Goal: Task Accomplishment & Management: Manage account settings

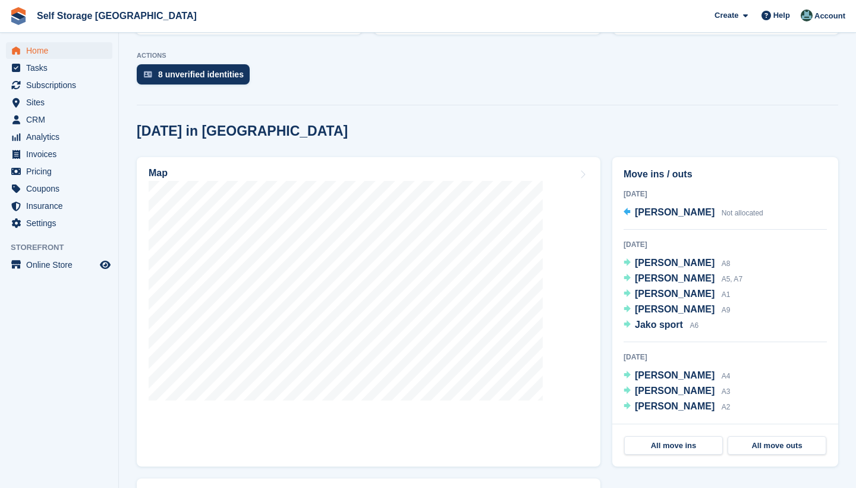
scroll to position [243, 0]
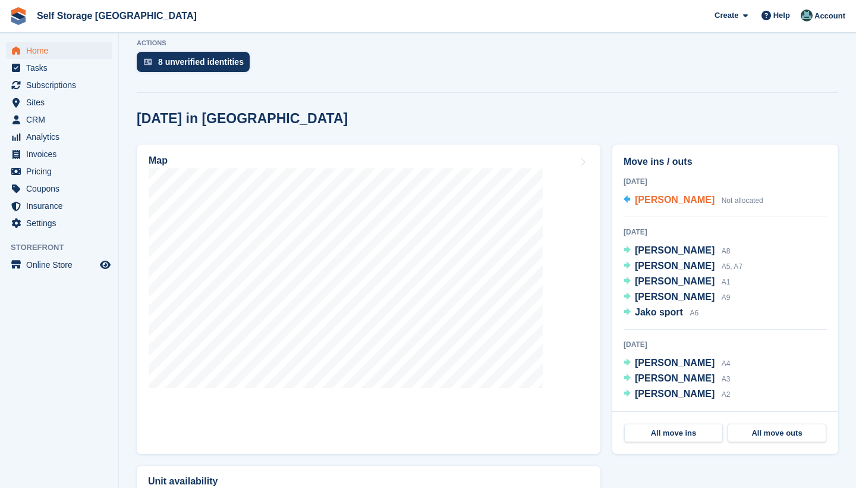
click at [637, 199] on span "Joe Mc Avoy" at bounding box center [675, 199] width 80 height 10
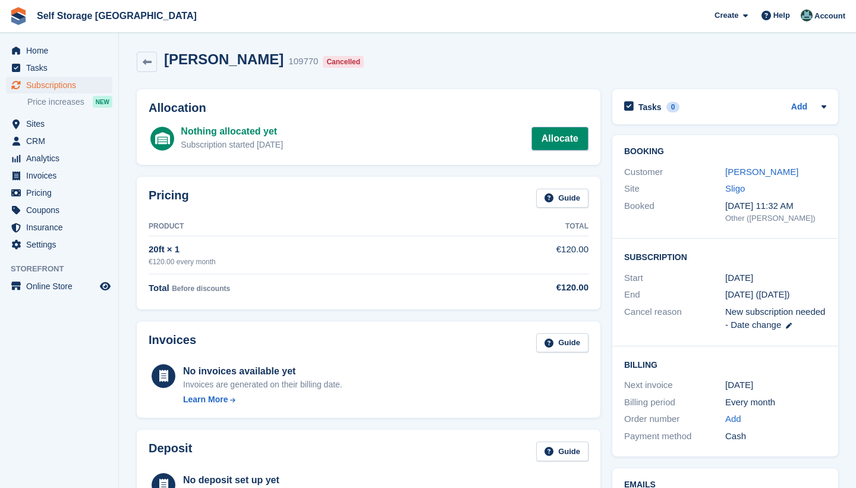
click at [544, 141] on link "Allocate" at bounding box center [560, 139] width 57 height 24
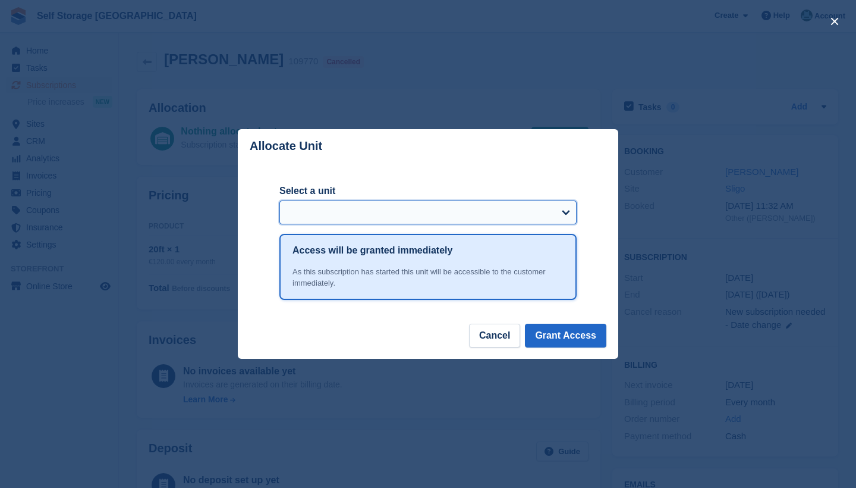
click at [568, 210] on select "Select a unit" at bounding box center [427, 212] width 297 height 24
click at [568, 215] on select "Select a unit" at bounding box center [427, 212] width 297 height 24
click at [497, 335] on button "Cancel" at bounding box center [494, 336] width 51 height 24
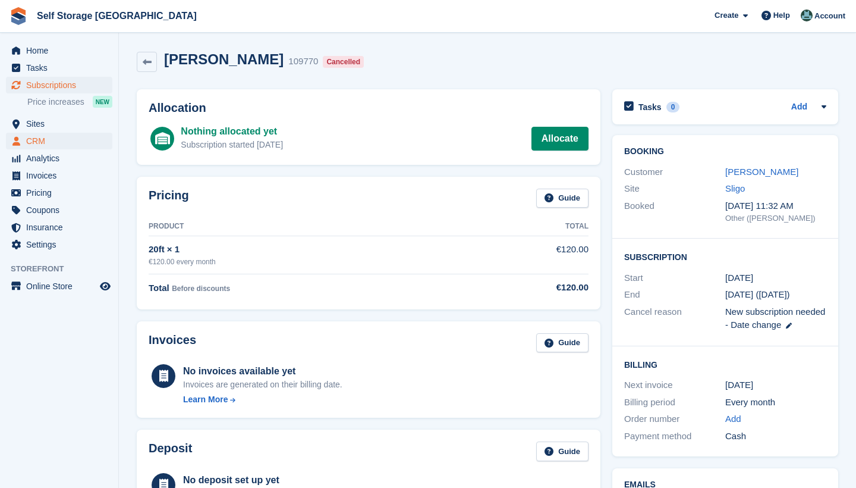
click at [47, 139] on span "CRM" at bounding box center [61, 141] width 71 height 17
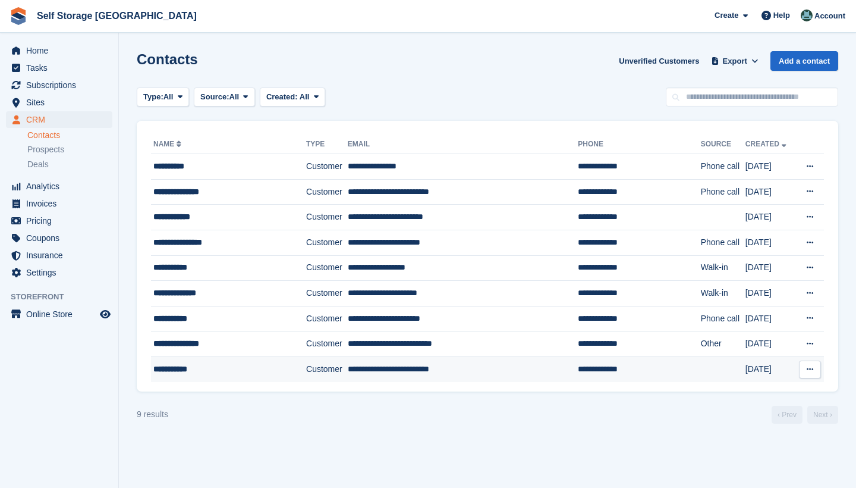
click at [810, 371] on icon at bounding box center [810, 369] width 7 height 8
click at [740, 392] on p "Edit contact" at bounding box center [763, 392] width 103 height 15
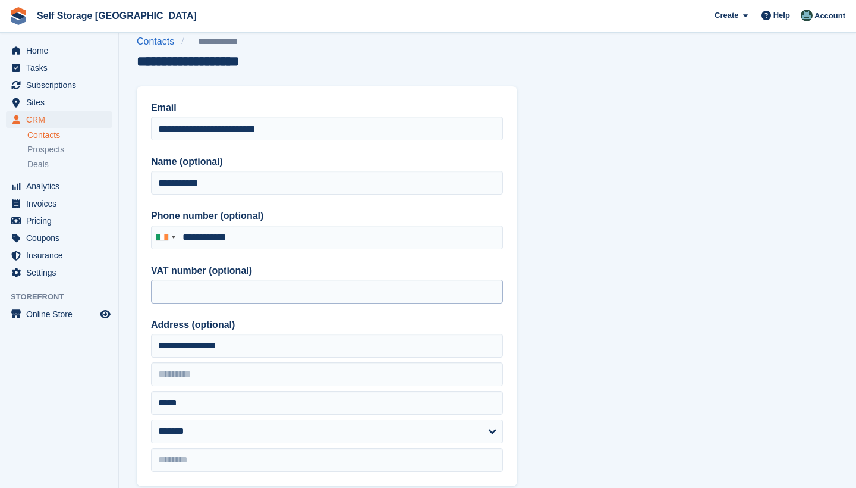
scroll to position [17, 0]
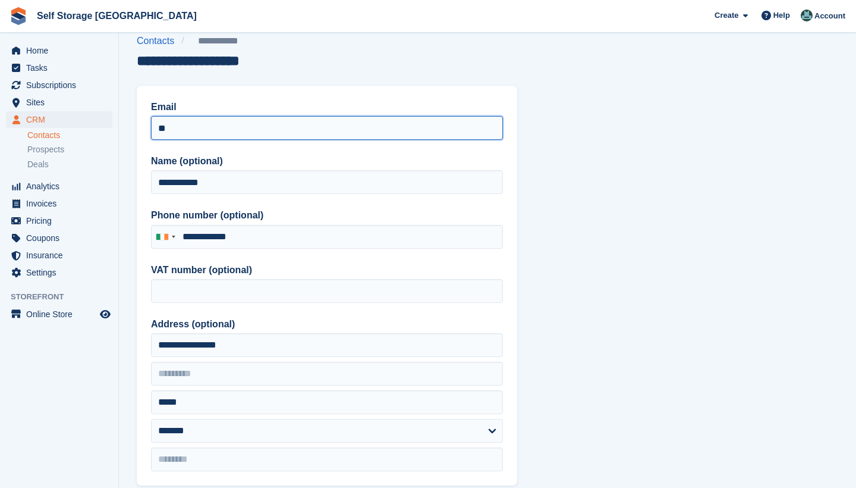
type input "*"
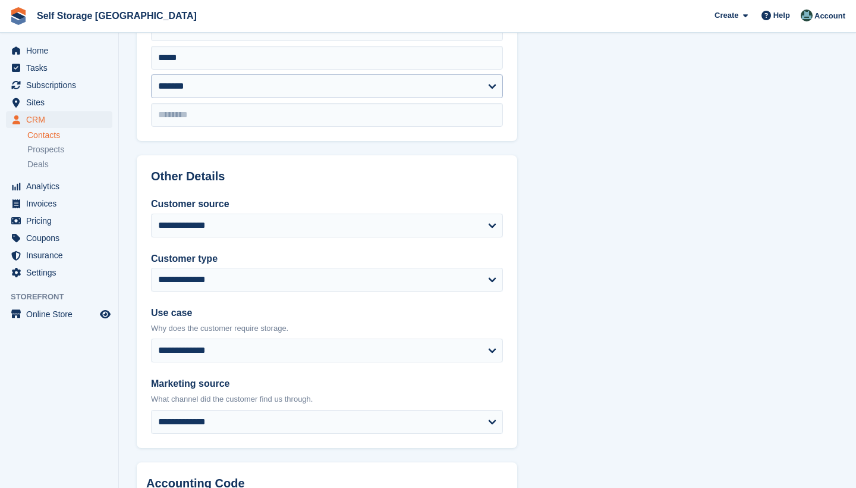
scroll to position [382, 0]
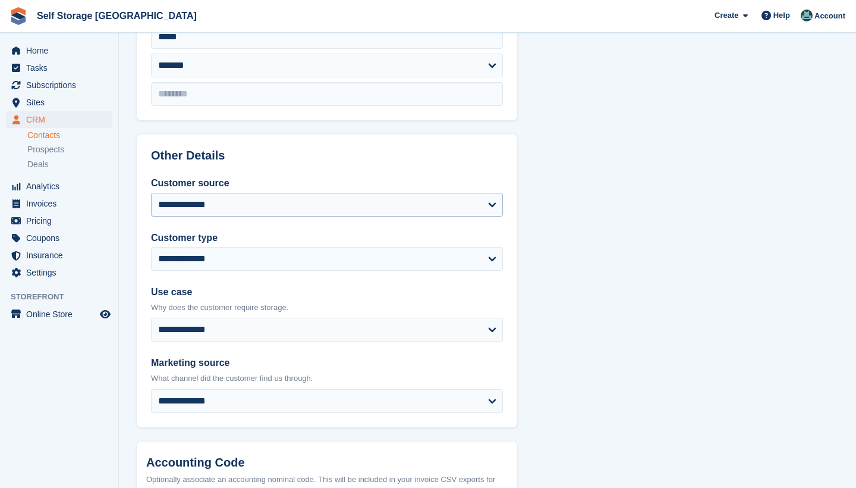
type input "**********"
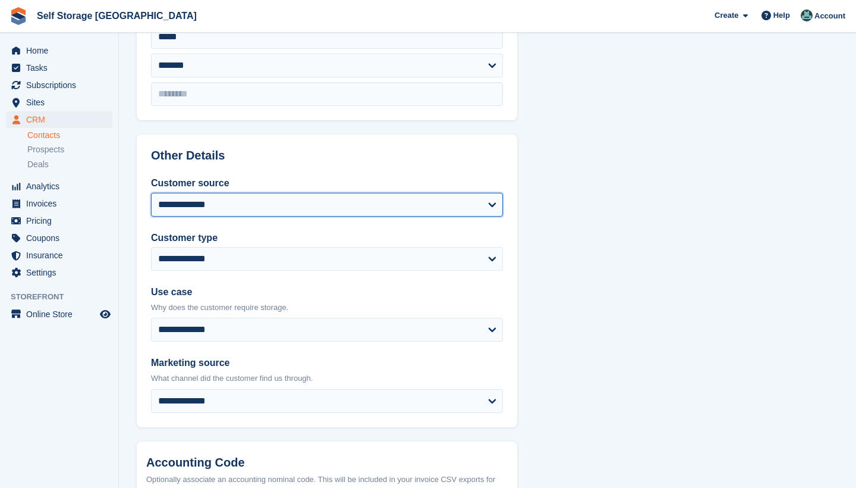
select select "*****"
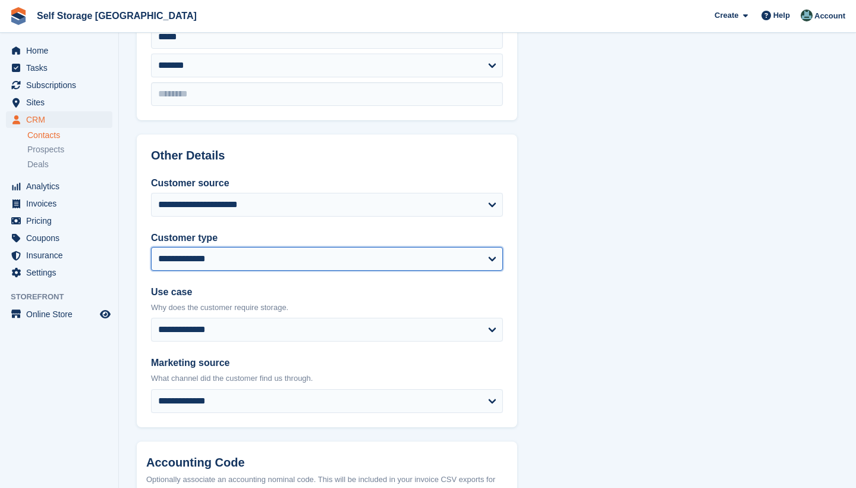
select select "********"
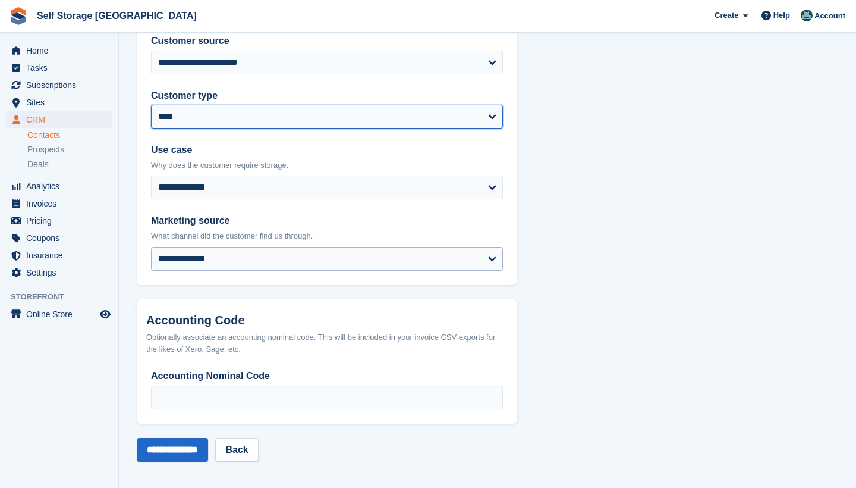
scroll to position [524, 0]
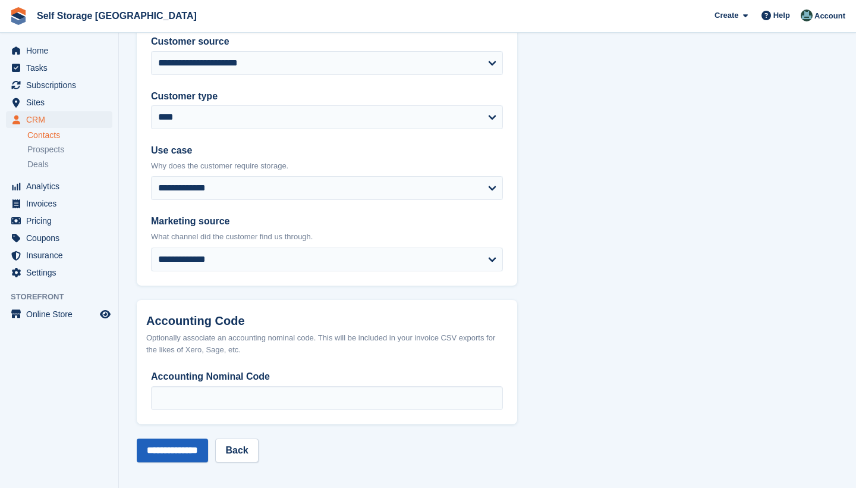
click at [198, 449] on input "**********" at bounding box center [172, 450] width 71 height 24
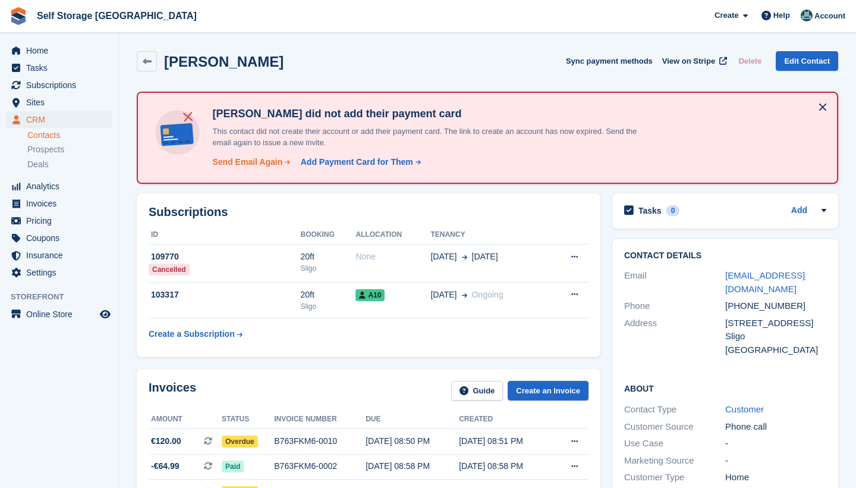
click at [228, 162] on div "Send Email Again" at bounding box center [247, 162] width 70 height 12
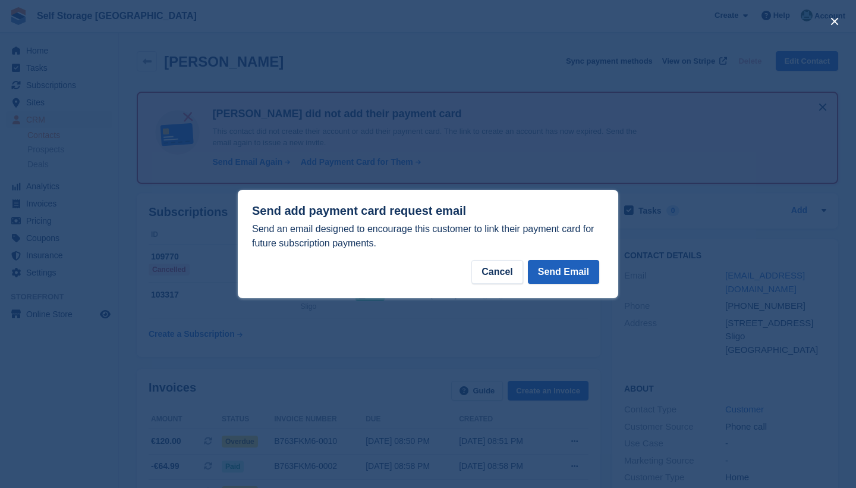
click at [552, 271] on button "Send Email" at bounding box center [563, 272] width 71 height 24
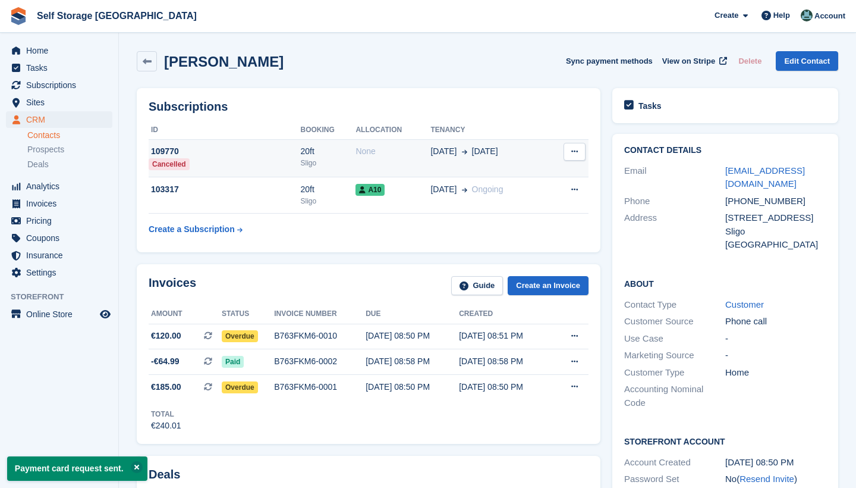
click at [577, 147] on icon at bounding box center [574, 151] width 7 height 8
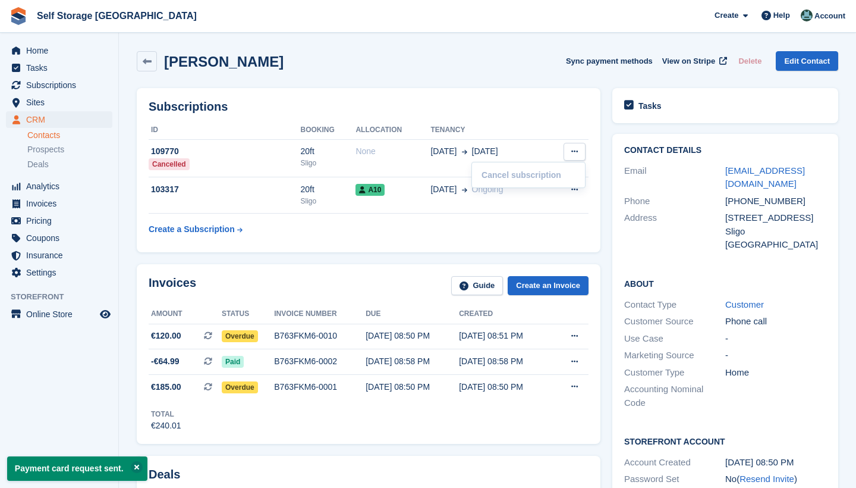
click at [486, 68] on div "Joe Mc Avoy Sync payment methods View on Stripe Delete Edit Contact" at bounding box center [488, 61] width 702 height 20
click at [573, 335] on icon at bounding box center [574, 336] width 7 height 8
click at [351, 284] on div "Invoices Guide Create an Invoice" at bounding box center [369, 289] width 440 height 27
click at [40, 49] on span "Home" at bounding box center [61, 50] width 71 height 17
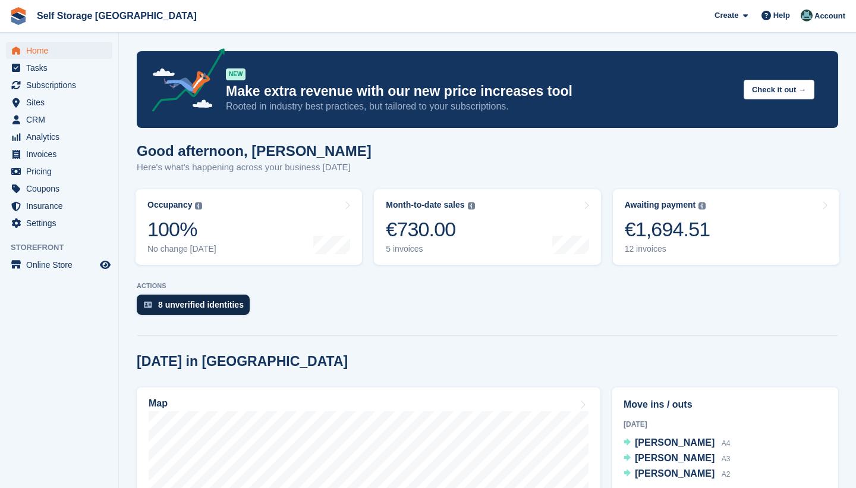
click at [204, 307] on div "8 unverified identities" at bounding box center [201, 305] width 86 height 10
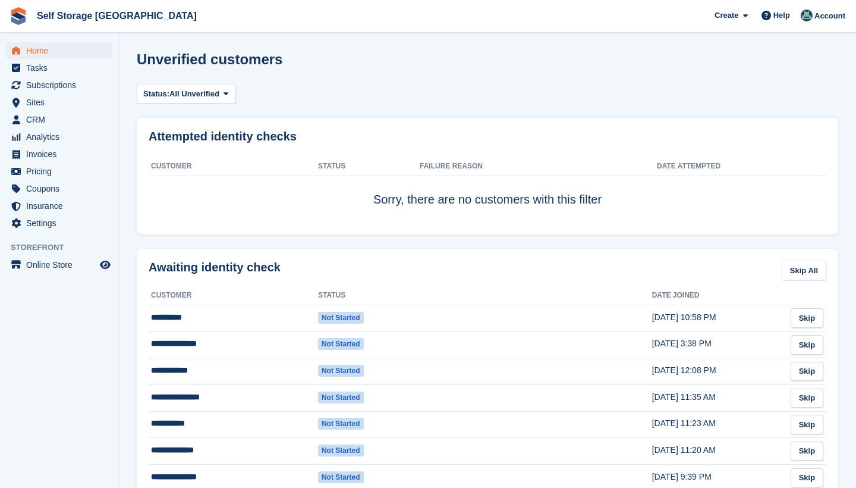
click at [42, 54] on span "Home" at bounding box center [61, 50] width 71 height 17
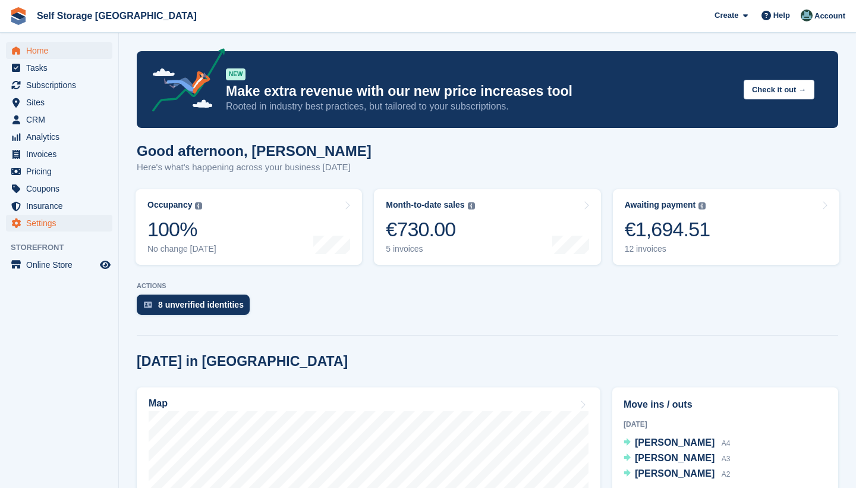
click at [52, 220] on span "Settings" at bounding box center [61, 223] width 71 height 17
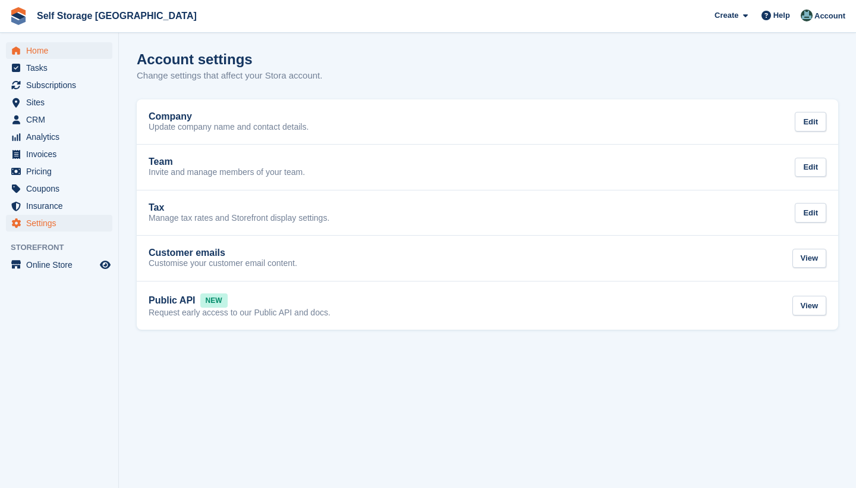
click at [40, 52] on span "Home" at bounding box center [61, 50] width 71 height 17
